Goal: Check status: Check status

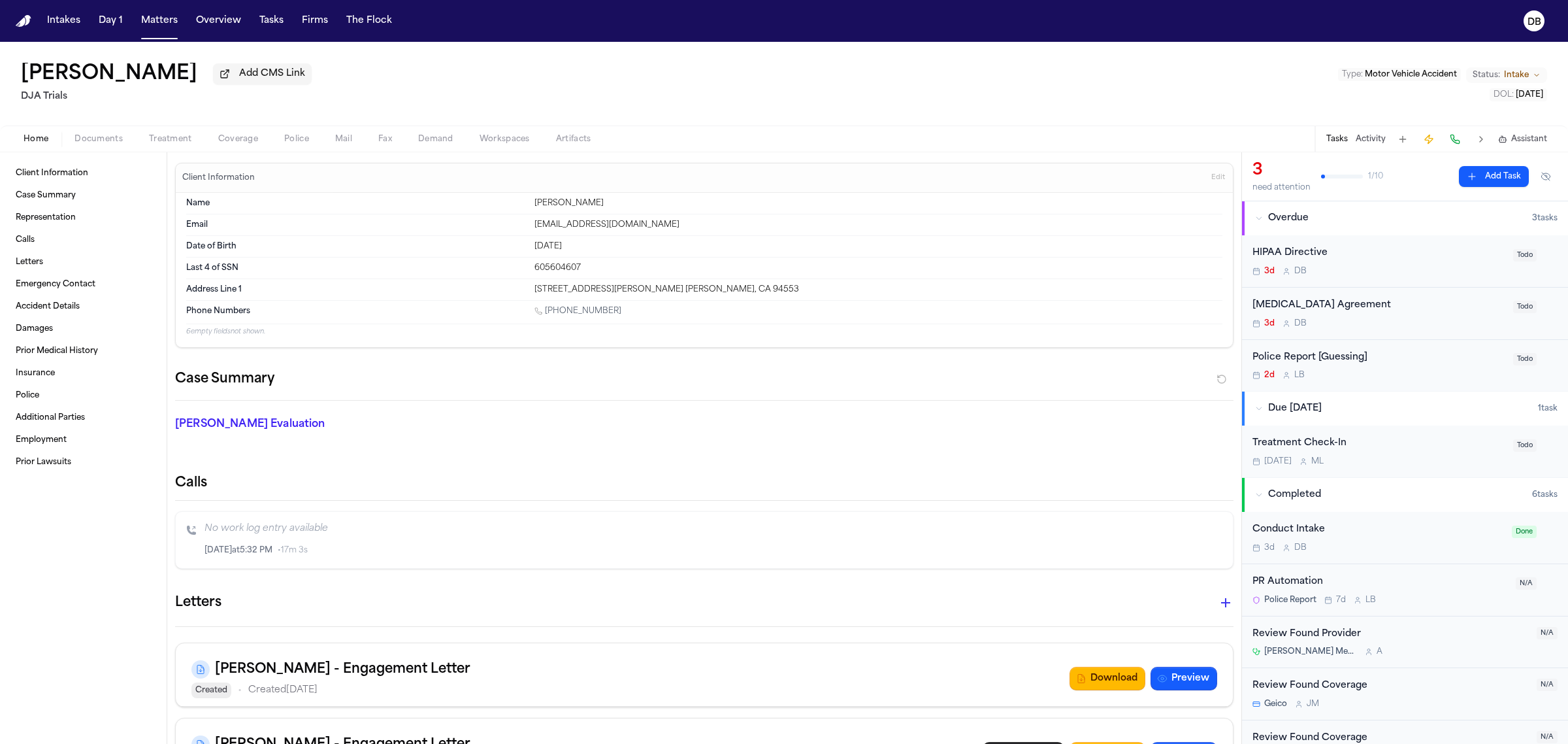
scroll to position [423, 0]
